Goal: Information Seeking & Learning: Learn about a topic

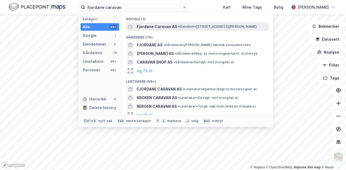
click at [155, 25] on span "Fjordane Caravan AS" at bounding box center [157, 26] width 40 height 6
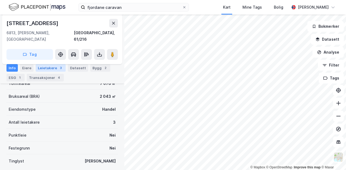
click at [54, 70] on div "Leietakere 3" at bounding box center [51, 68] width 30 height 8
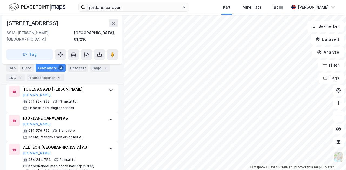
scroll to position [197, 0]
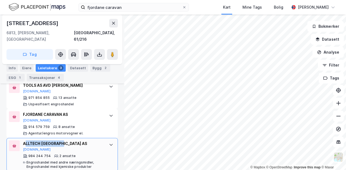
drag, startPoint x: 69, startPoint y: 136, endPoint x: 26, endPoint y: 135, distance: 42.7
click at [26, 141] on div "ALLTECH [GEOGRAPHIC_DATA] AS" at bounding box center [63, 144] width 80 height 6
click at [29, 148] on button "[DOMAIN_NAME]" at bounding box center [37, 150] width 28 height 4
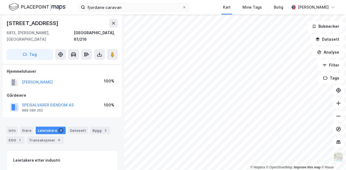
scroll to position [0, 0]
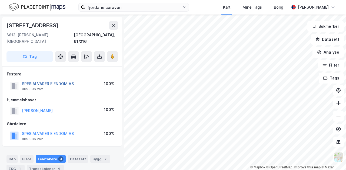
click at [0, 0] on button "SPESIALVARER EIENDOM AS" at bounding box center [0, 0] width 0 height 0
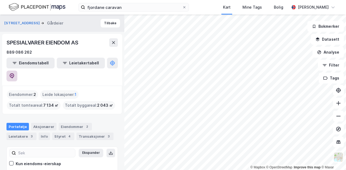
click at [15, 73] on icon at bounding box center [11, 75] width 5 height 5
click at [65, 123] on div "Eiendommer 2" at bounding box center [75, 127] width 33 height 8
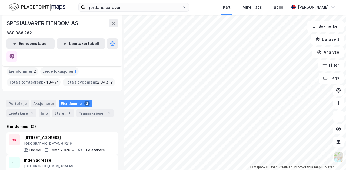
scroll to position [23, 0]
click at [75, 157] on div "Ingen adresse" at bounding box center [63, 160] width 79 height 6
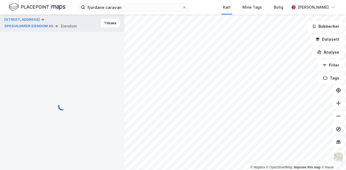
scroll to position [3, 0]
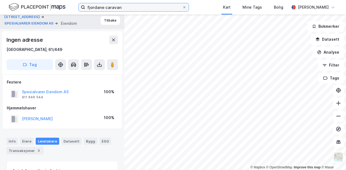
click at [131, 11] on input "fjordane caravan" at bounding box center [133, 7] width 97 height 8
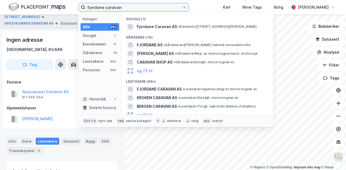
click at [131, 11] on input "fjordane caravan" at bounding box center [133, 7] width 97 height 8
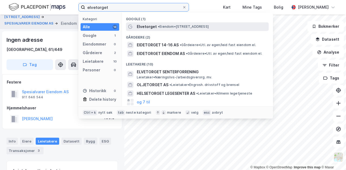
type input "elvetorget"
click at [155, 26] on span "Elvetorget" at bounding box center [147, 26] width 20 height 6
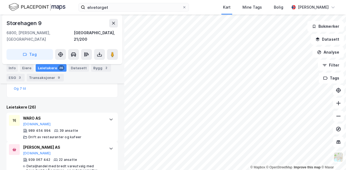
scroll to position [159, 0]
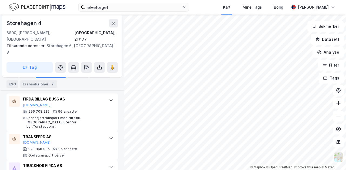
scroll to position [198, 0]
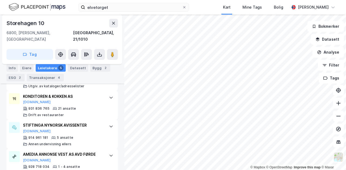
scroll to position [255, 0]
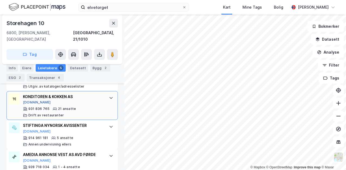
click at [29, 100] on button "[DOMAIN_NAME]" at bounding box center [37, 102] width 28 height 4
